Goal: Task Accomplishment & Management: Manage account settings

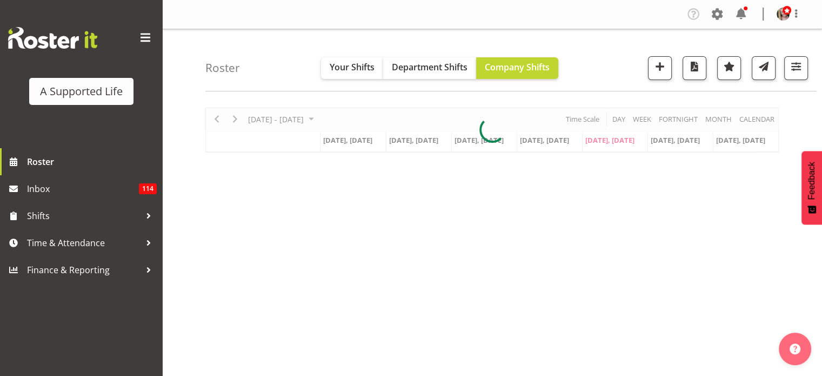
click at [726, 12] on div "Company Settings Roles & Skills Tasks Jobs Employees Locations & Departments Ac…" at bounding box center [748, 14] width 126 height 18
click at [720, 12] on span at bounding box center [716, 13] width 17 height 17
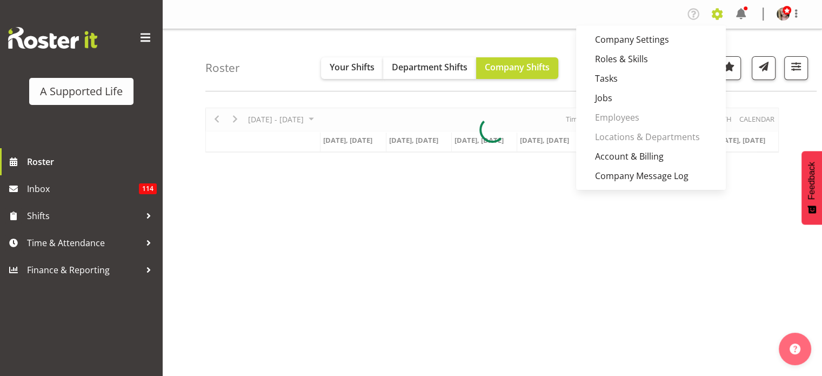
click at [715, 14] on span at bounding box center [716, 13] width 17 height 17
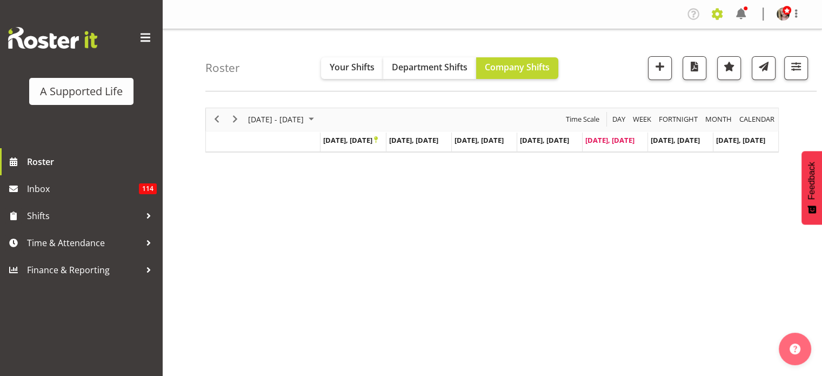
click at [715, 14] on span at bounding box center [716, 13] width 17 height 17
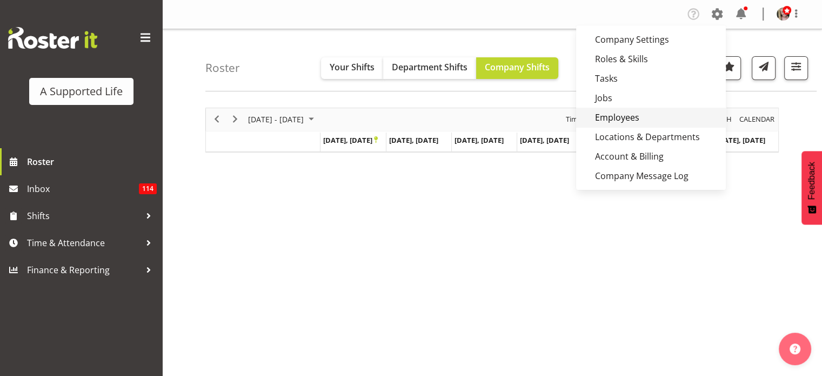
click at [619, 112] on div "Company Settings Roles & Skills Tasks Jobs Employees Locations & Departments Ac…" at bounding box center [492, 266] width 660 height 532
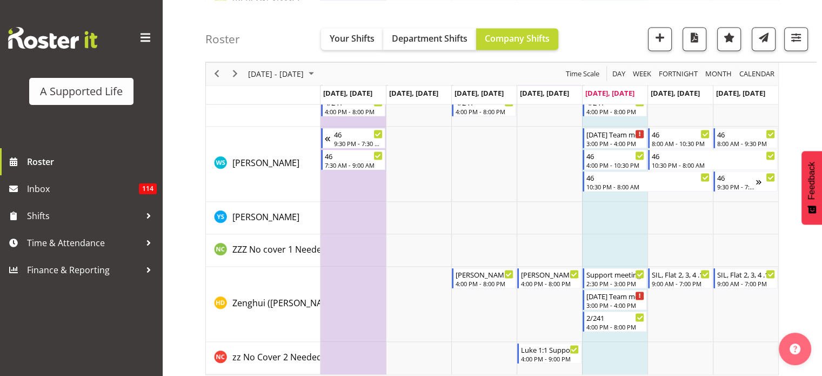
scroll to position [6187, 0]
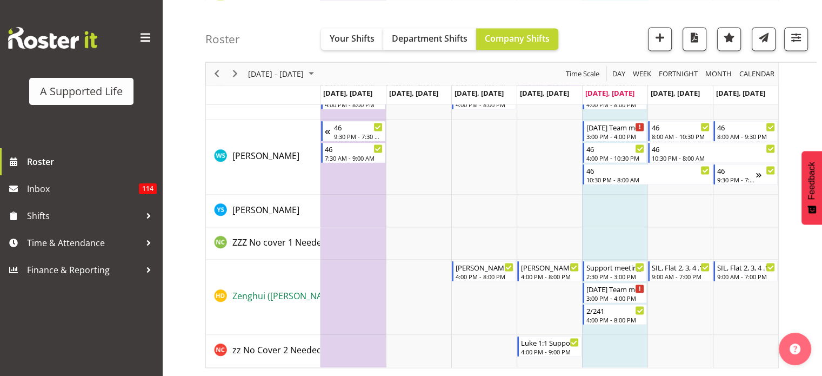
click at [287, 292] on span "Zenghui ([PERSON_NAME]" at bounding box center [284, 296] width 105 height 12
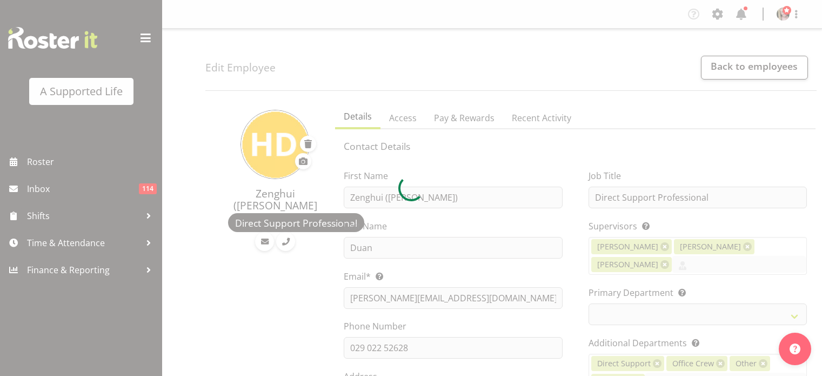
select select "TimelineWeek"
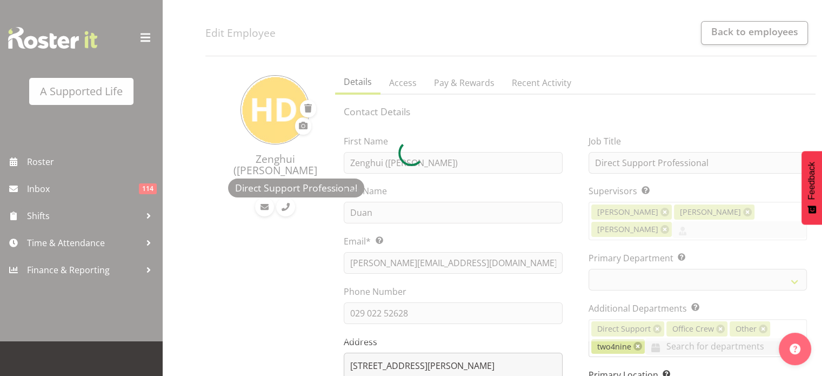
scroll to position [54, 0]
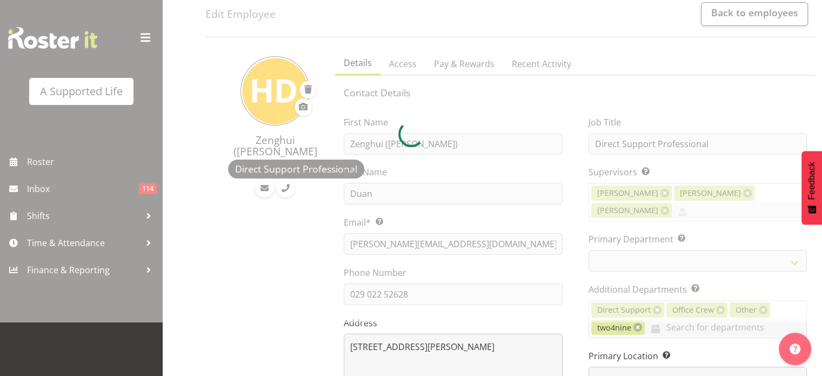
select select
select select "564"
select select "959"
